Goal: Navigation & Orientation: Find specific page/section

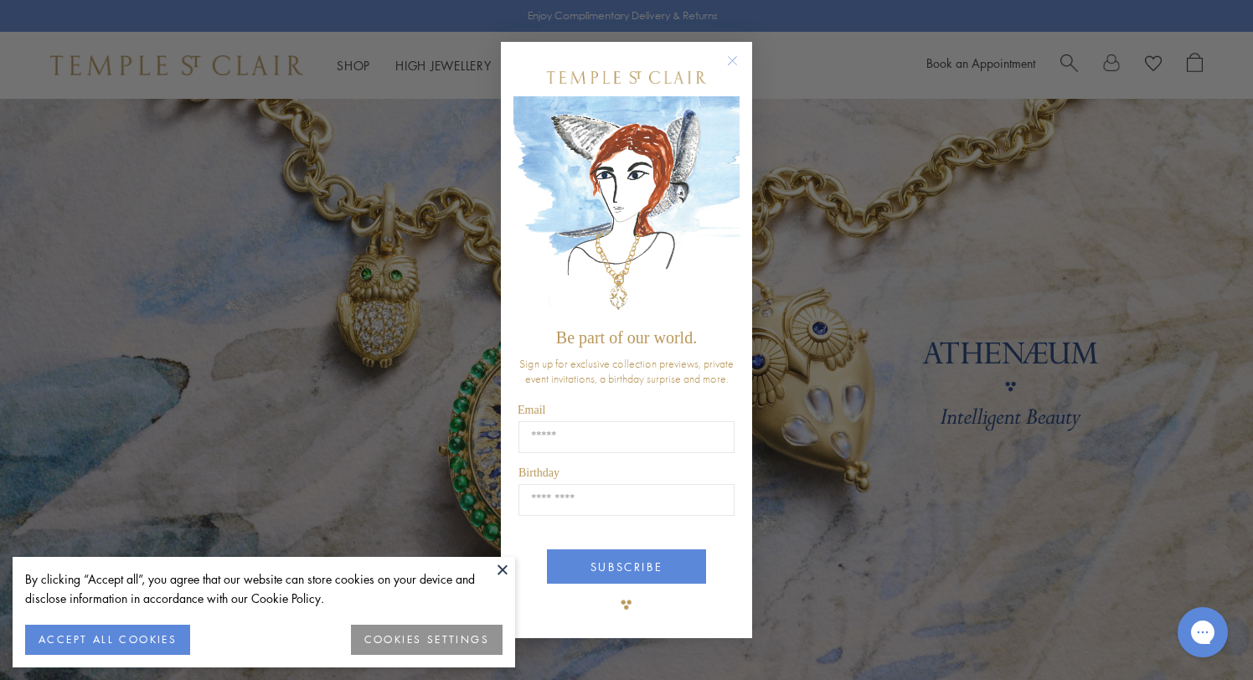
click at [501, 570] on button at bounding box center [502, 569] width 25 height 25
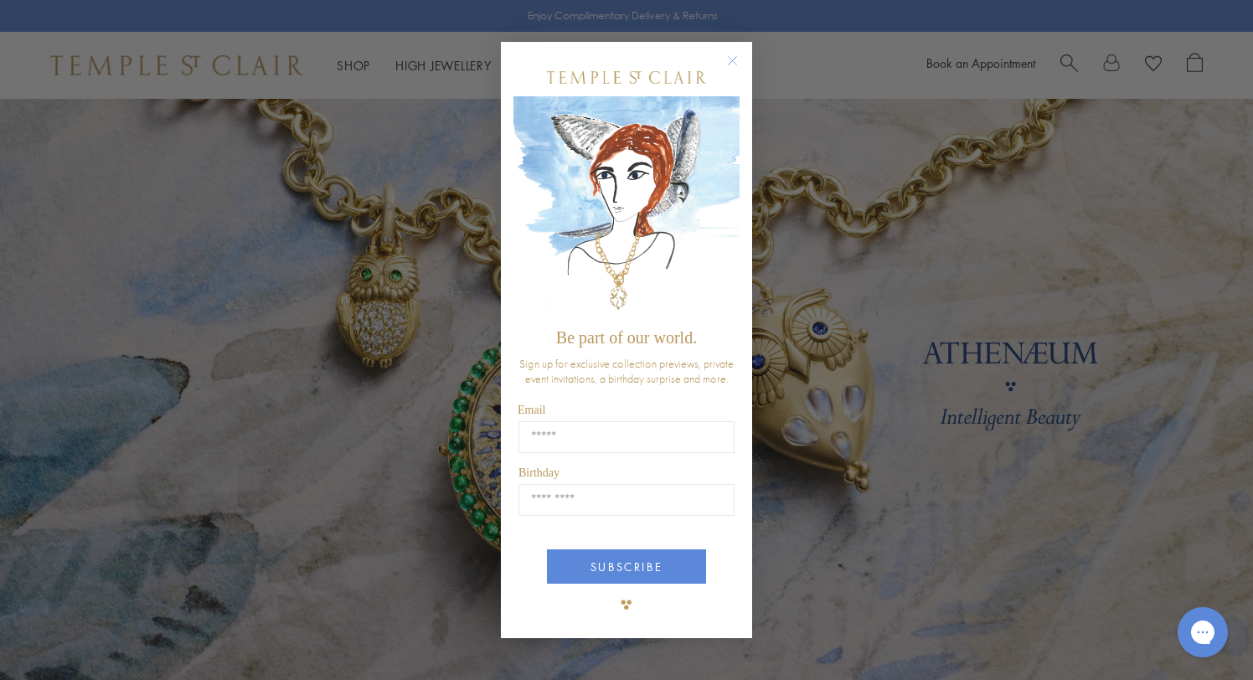
click at [734, 65] on circle "Close dialog" at bounding box center [733, 61] width 20 height 20
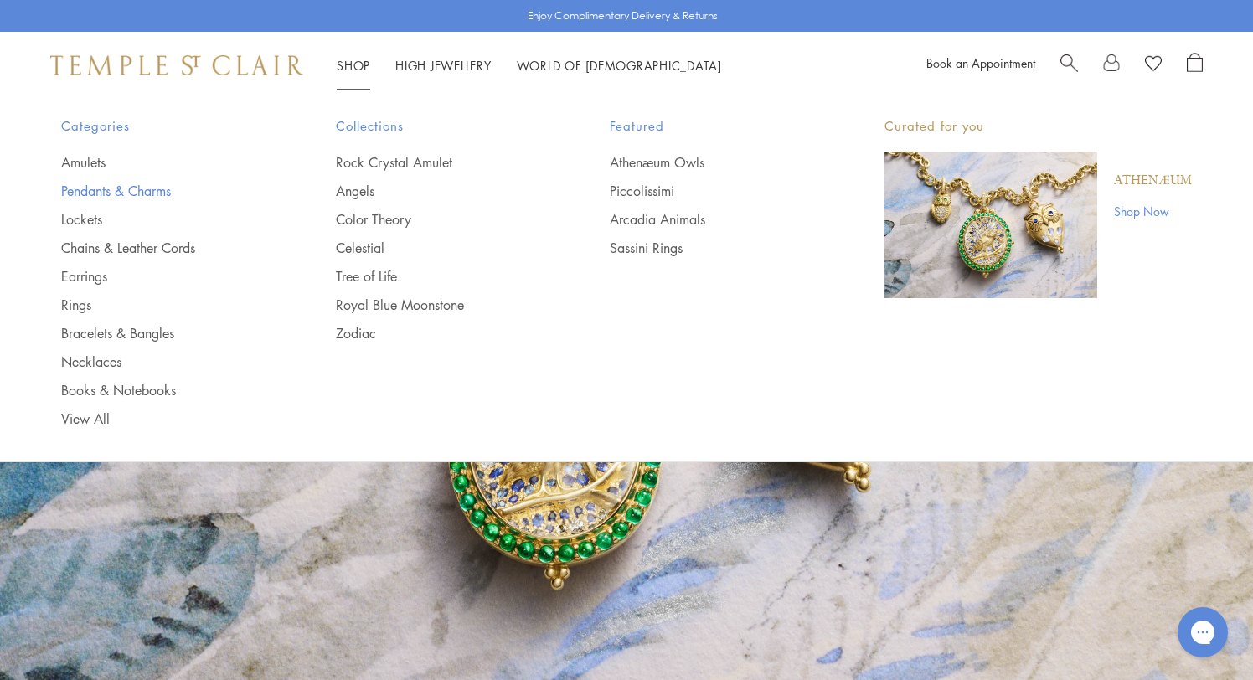
click at [144, 183] on link "Pendants & Charms" at bounding box center [165, 191] width 208 height 18
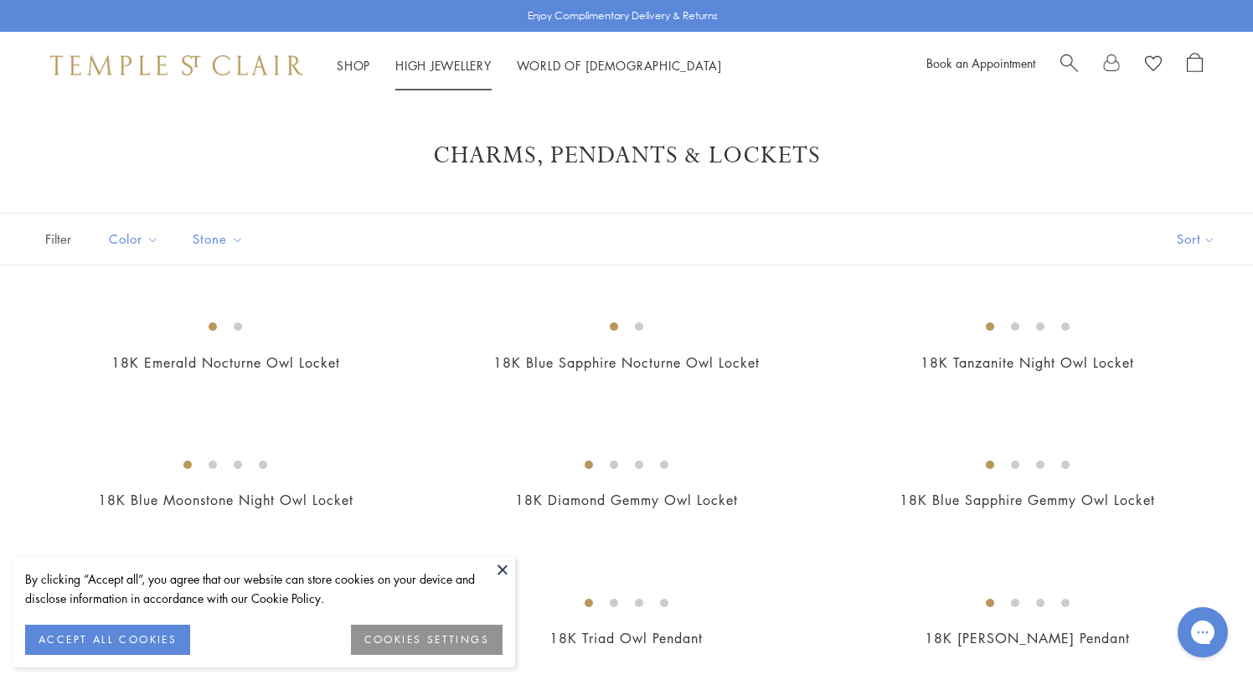
click at [415, 63] on link "High Jewellery High Jewellery" at bounding box center [443, 65] width 96 height 17
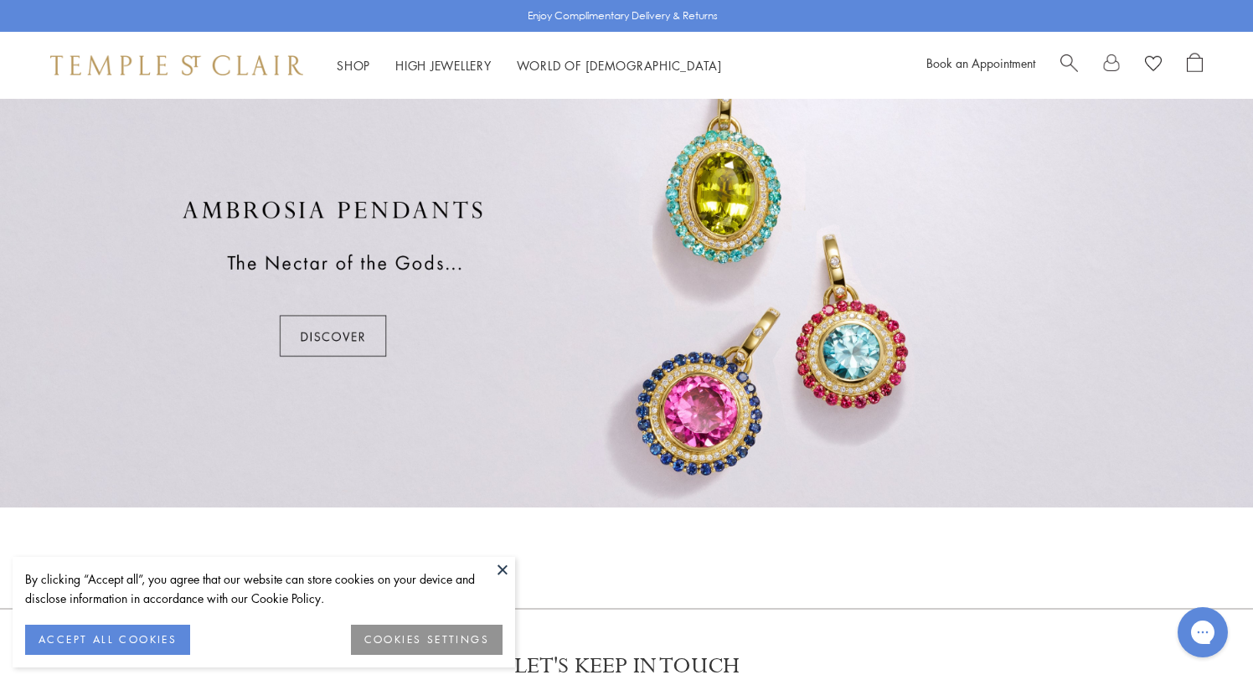
scroll to position [1002, 0]
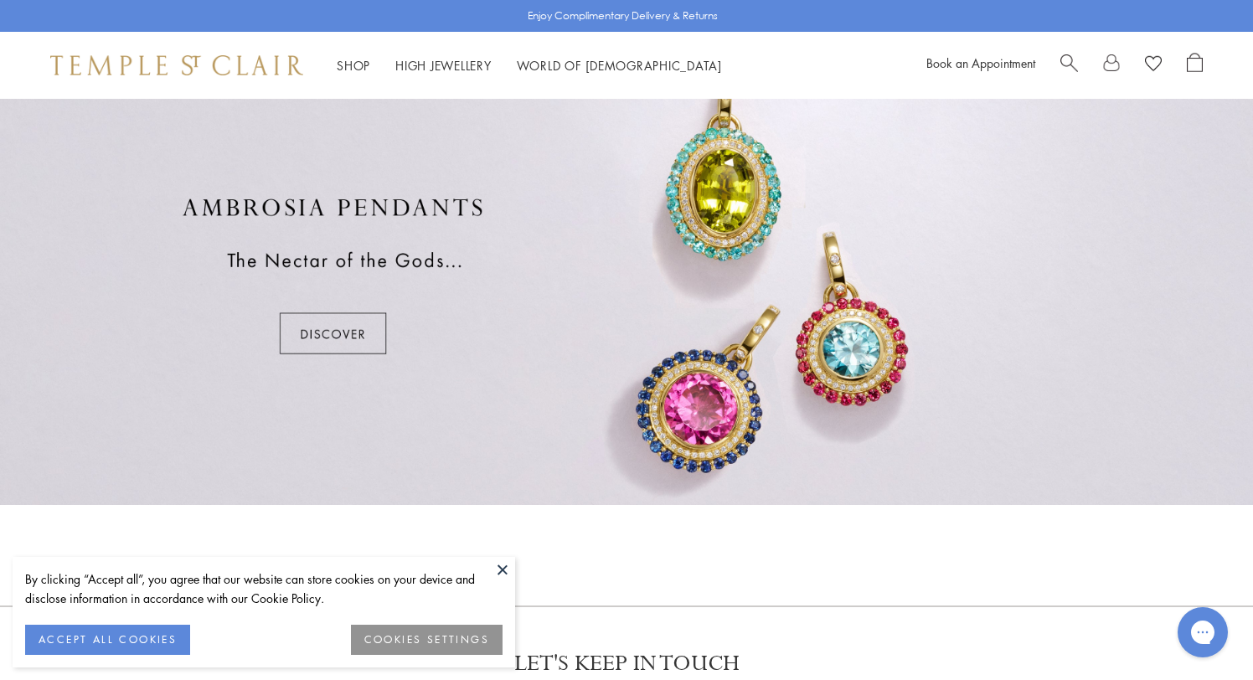
click at [508, 568] on button at bounding box center [502, 569] width 25 height 25
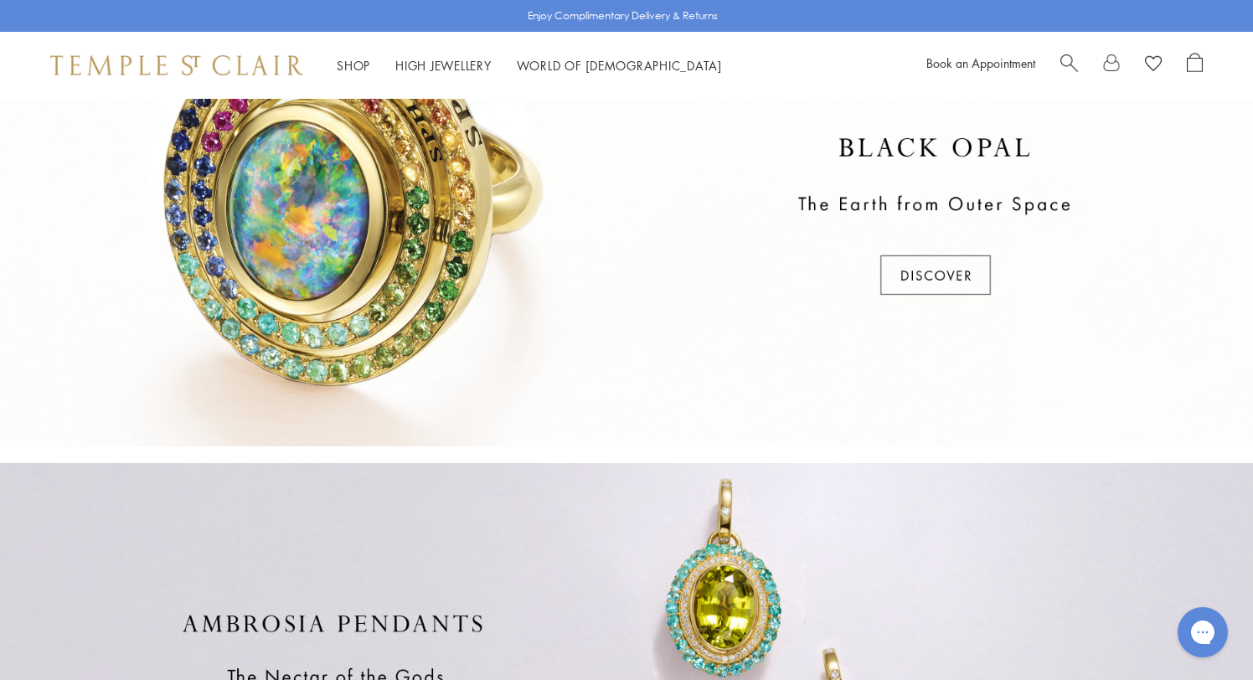
scroll to position [0, 0]
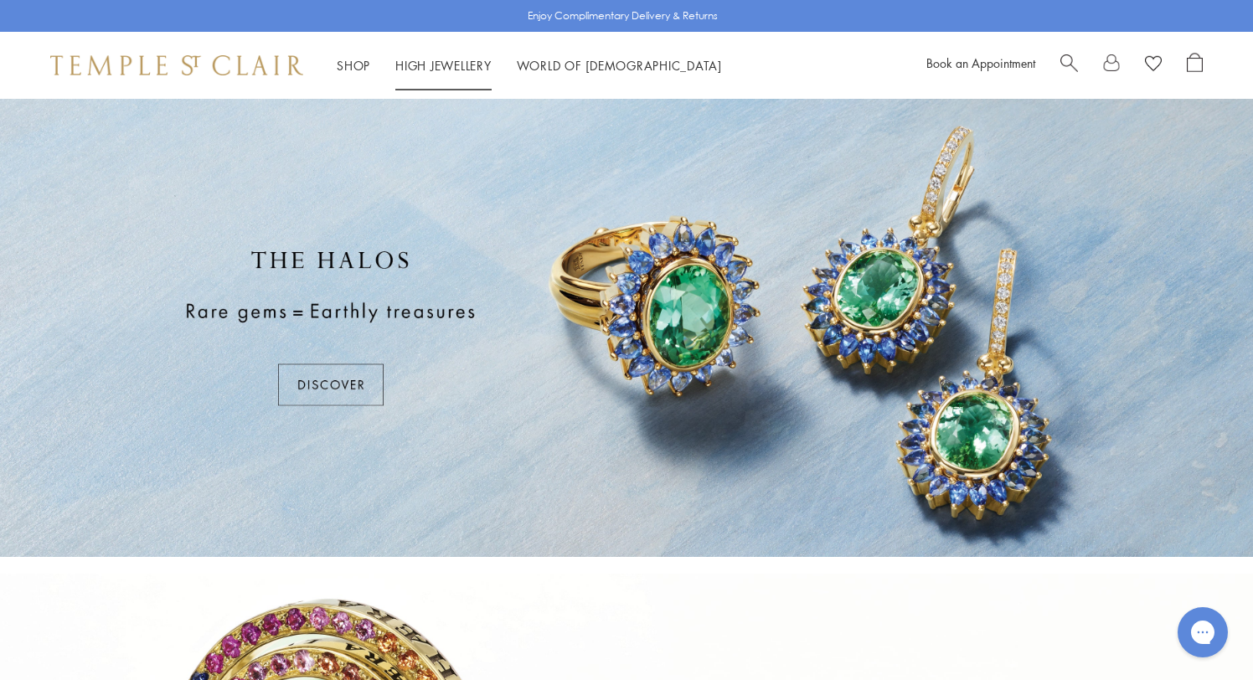
click at [413, 60] on link "High Jewellery High Jewellery" at bounding box center [443, 65] width 96 height 17
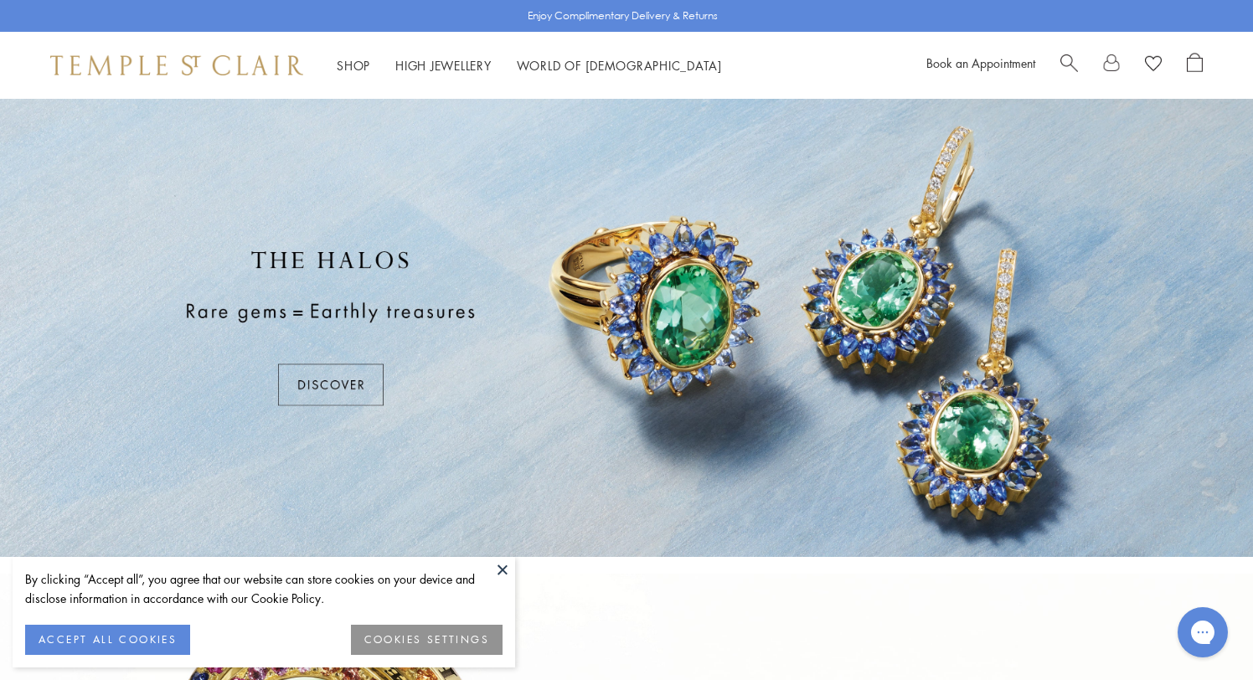
click at [134, 636] on button "ACCEPT ALL COOKIES" at bounding box center [107, 640] width 165 height 30
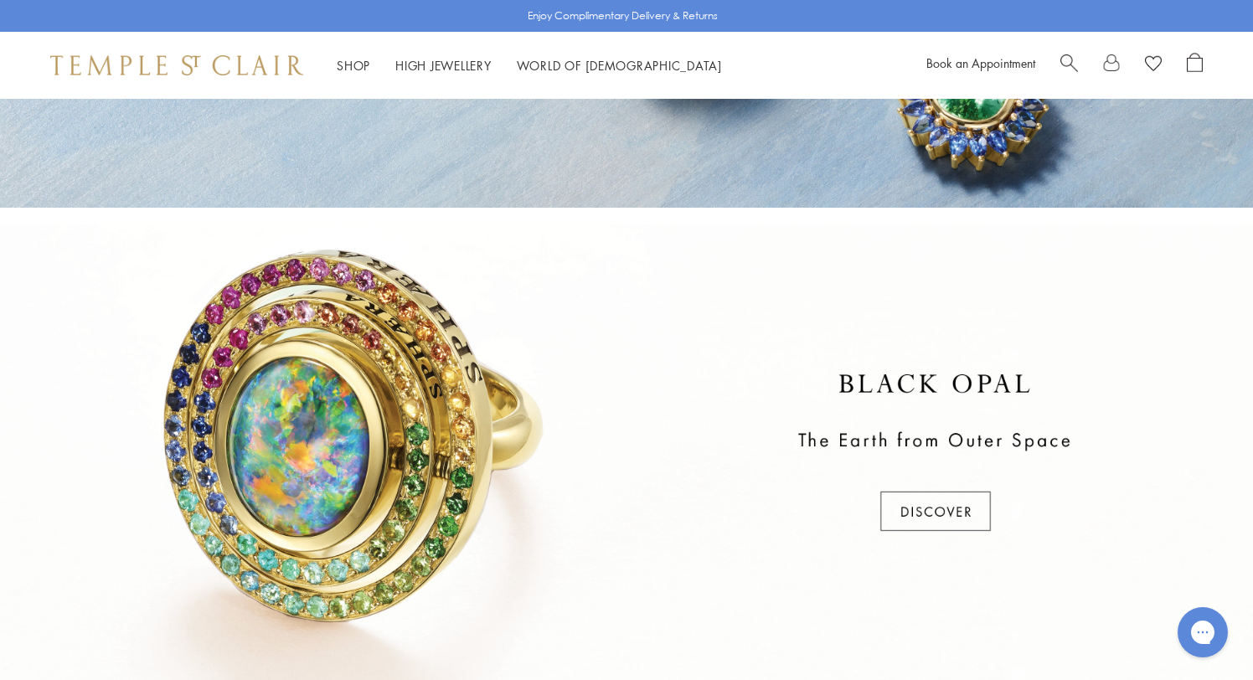
scroll to position [356, 0]
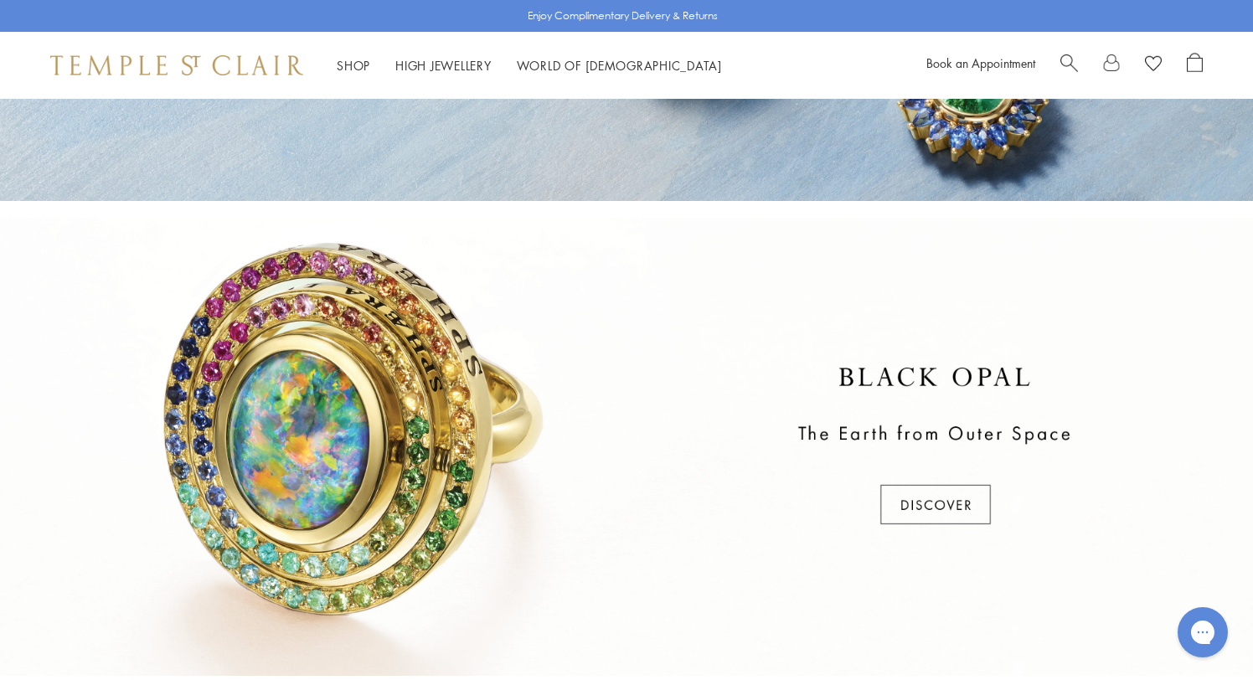
click at [927, 513] on div at bounding box center [626, 447] width 1253 height 458
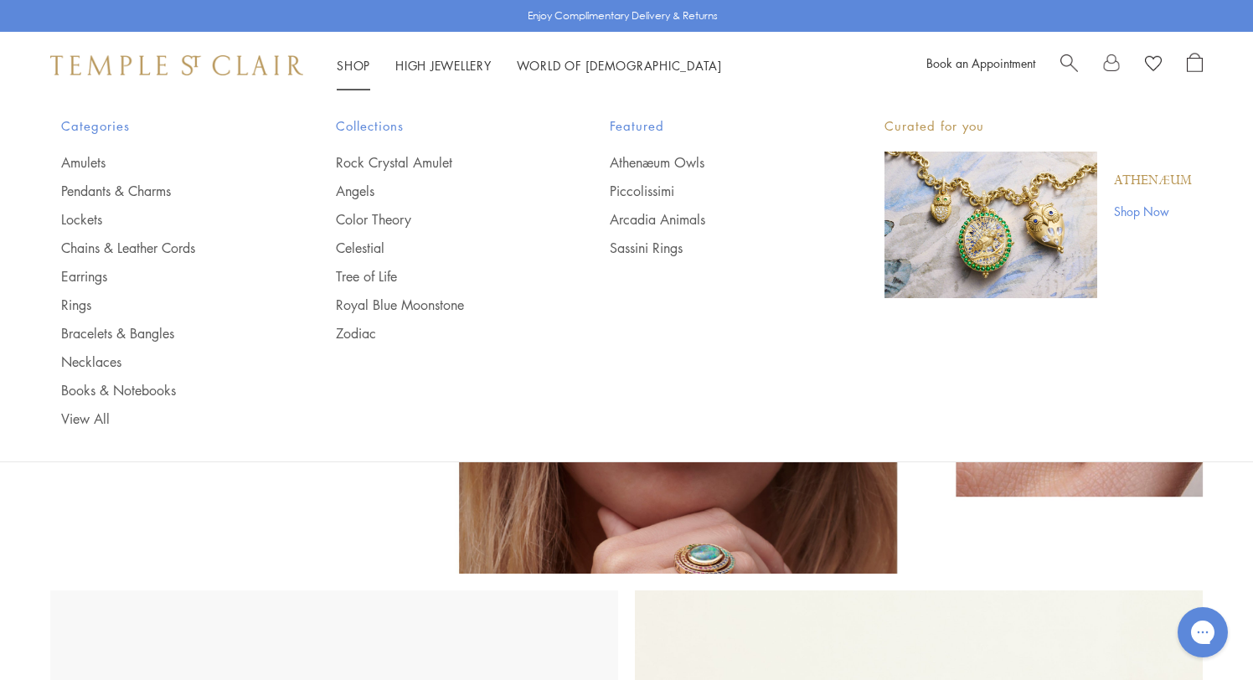
click at [350, 65] on link "Shop Shop" at bounding box center [354, 65] width 34 height 17
click at [84, 274] on link "Earrings" at bounding box center [165, 276] width 208 height 18
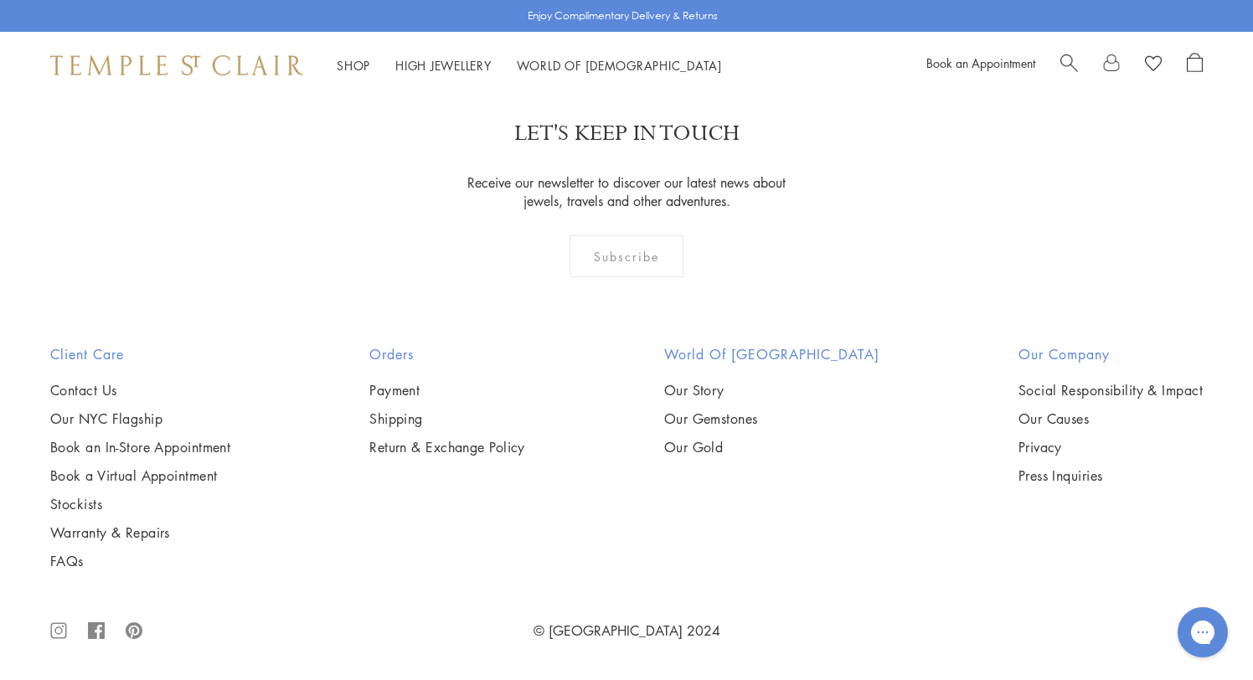
scroll to position [8231, 0]
click at [192, 56] on img at bounding box center [176, 65] width 253 height 20
